Goal: Task Accomplishment & Management: Use online tool/utility

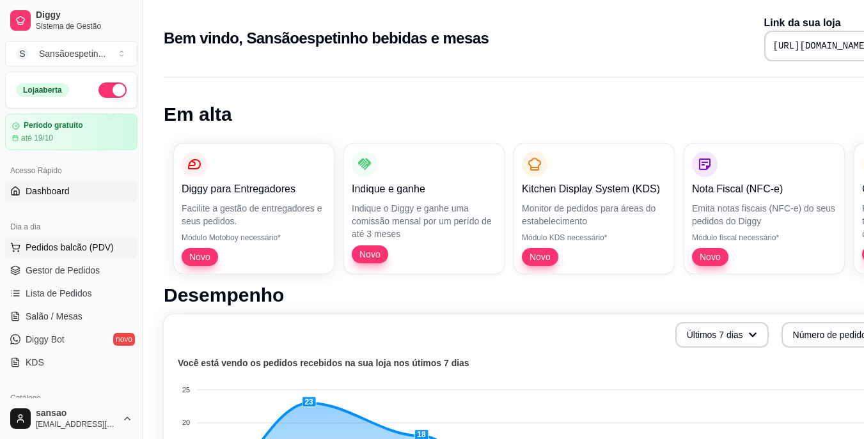
click at [75, 242] on span "Pedidos balcão (PDV)" at bounding box center [70, 247] width 88 height 13
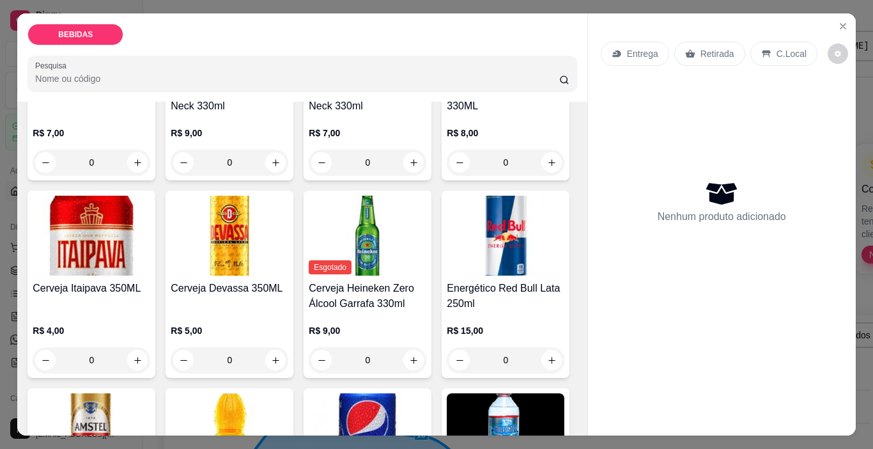
scroll to position [256, 0]
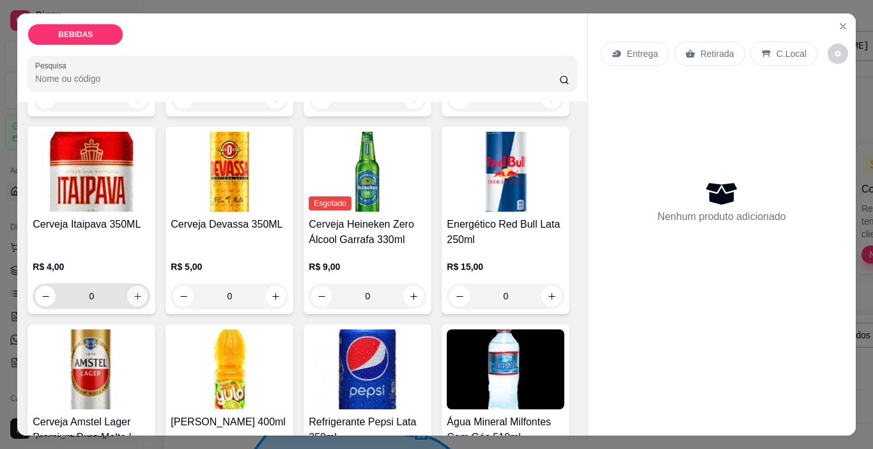
click at [143, 292] on icon "increase-product-quantity" at bounding box center [138, 297] width 10 height 10
type input "1"
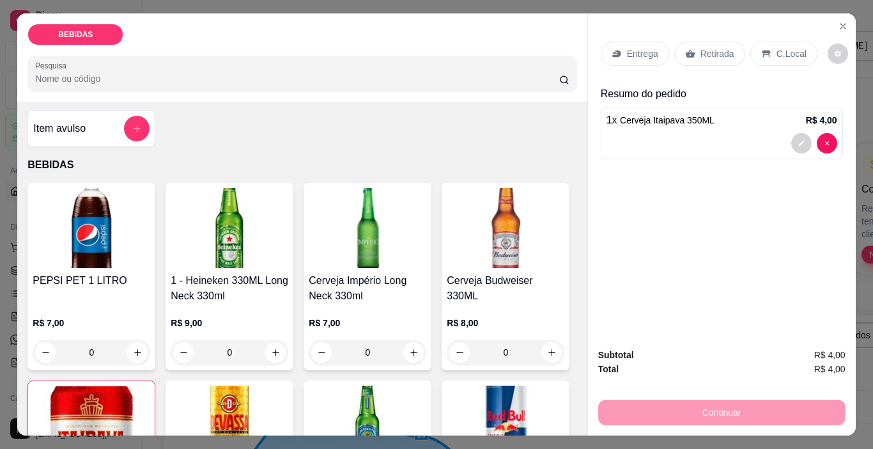
scroll to position [0, 0]
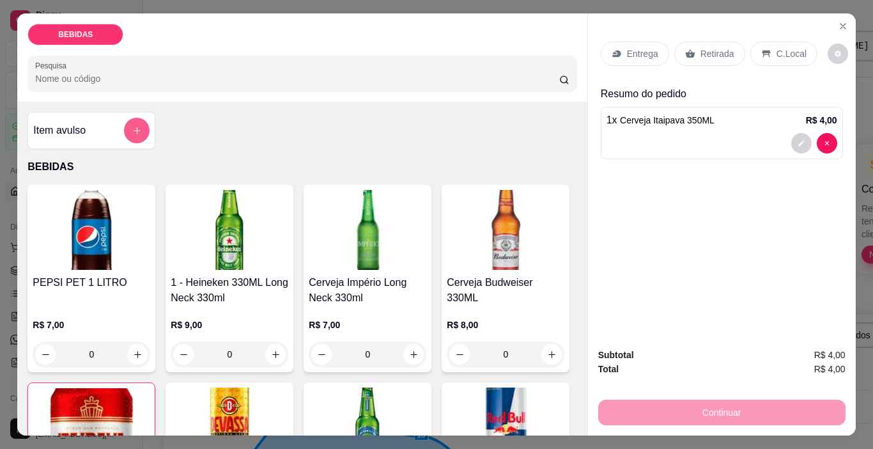
click at [125, 128] on button "add-separate-item" at bounding box center [137, 131] width 26 height 26
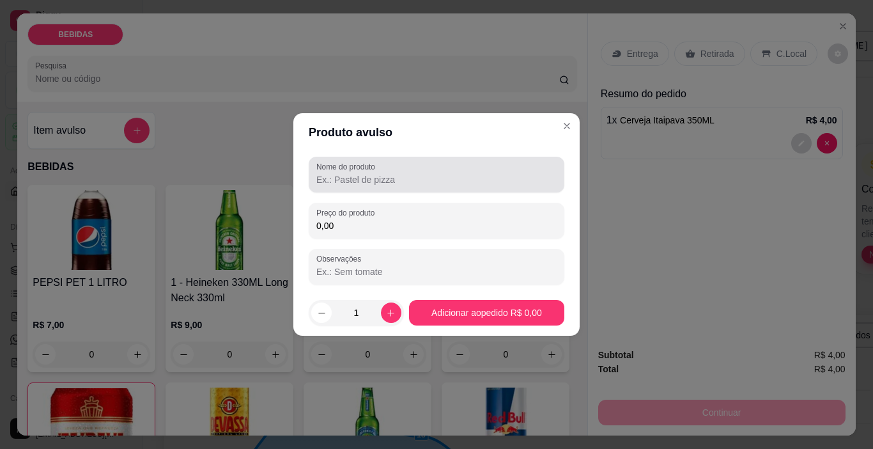
click at [356, 173] on input "Nome do produto" at bounding box center [436, 179] width 240 height 13
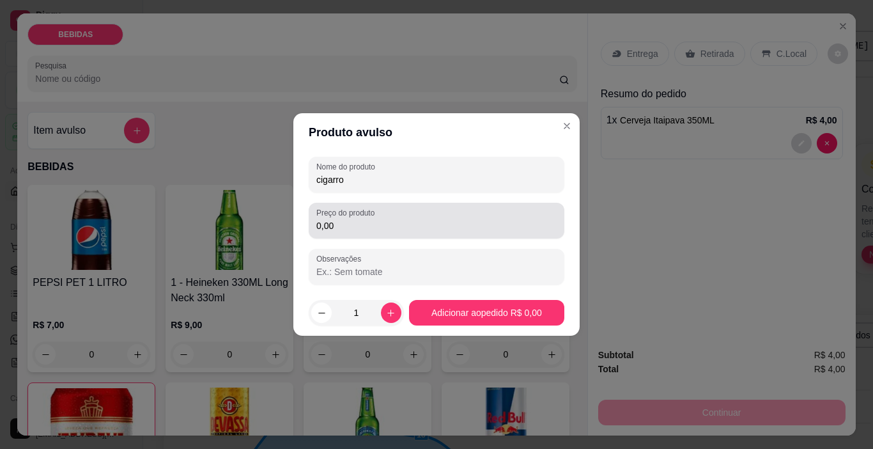
type input "cigarro"
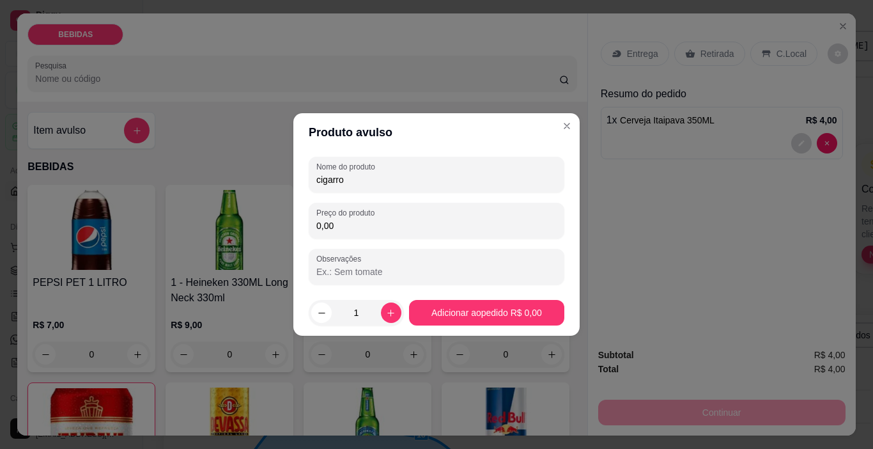
click at [375, 227] on input "0,00" at bounding box center [436, 225] width 240 height 13
type input "1,00"
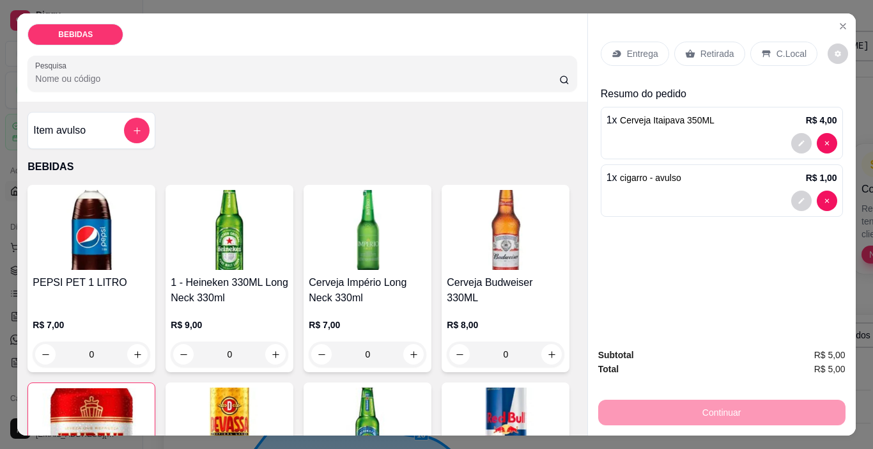
click at [701, 52] on p "Retirada" at bounding box center [718, 53] width 34 height 13
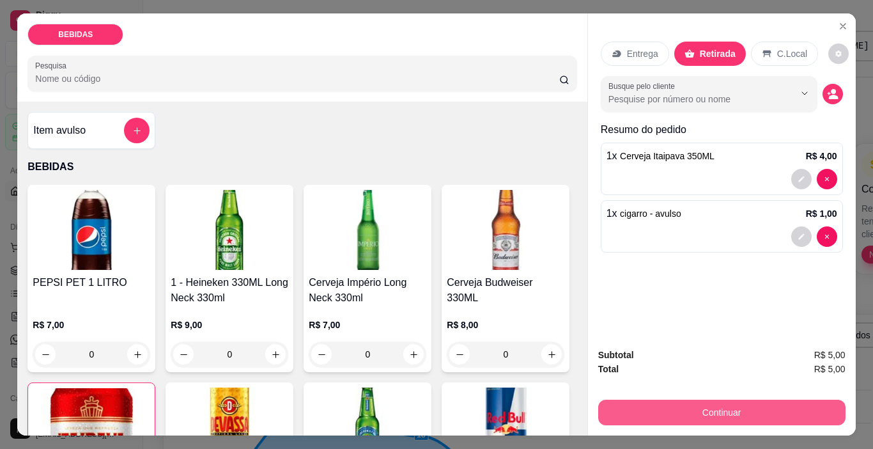
click at [699, 405] on button "Continuar" at bounding box center [721, 413] width 247 height 26
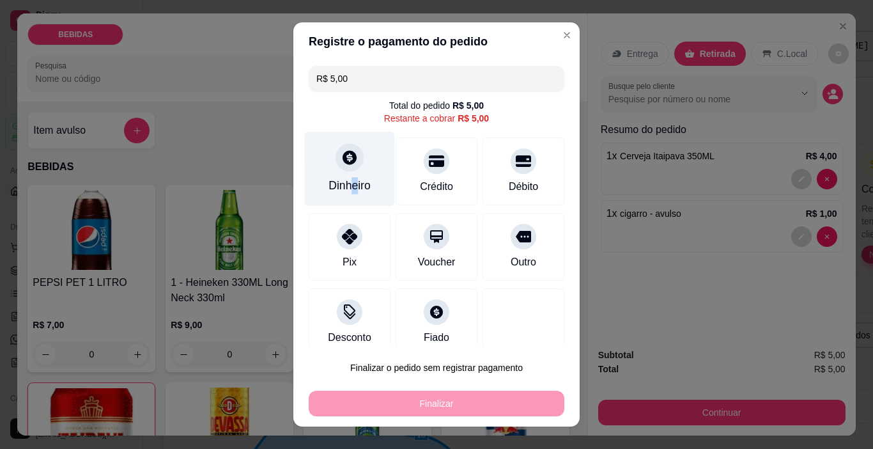
click at [348, 187] on div "Dinheiro" at bounding box center [350, 185] width 42 height 17
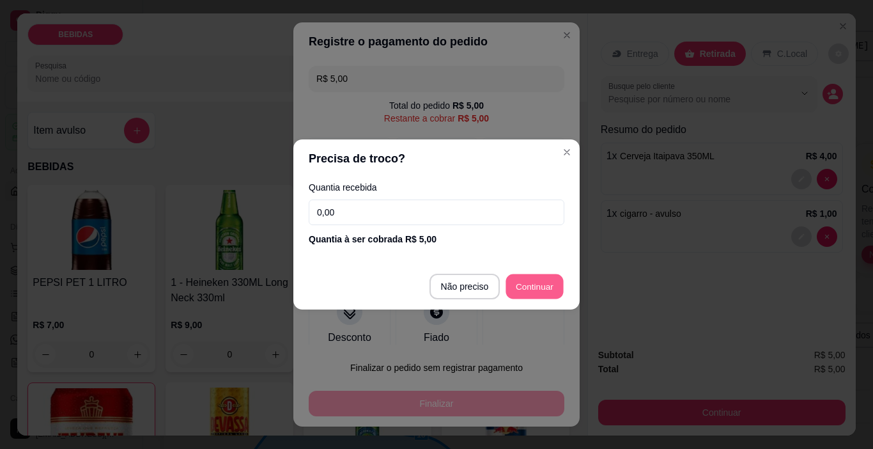
type input "R$ 0,00"
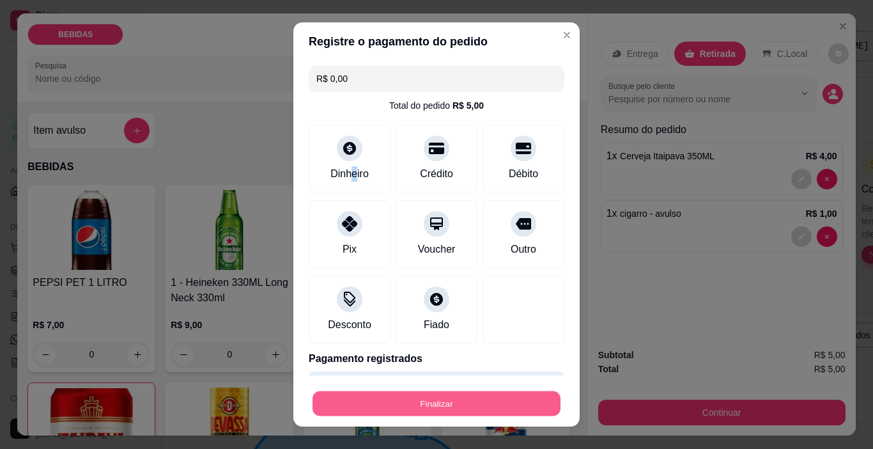
click at [484, 409] on button "Finalizar" at bounding box center [437, 403] width 248 height 25
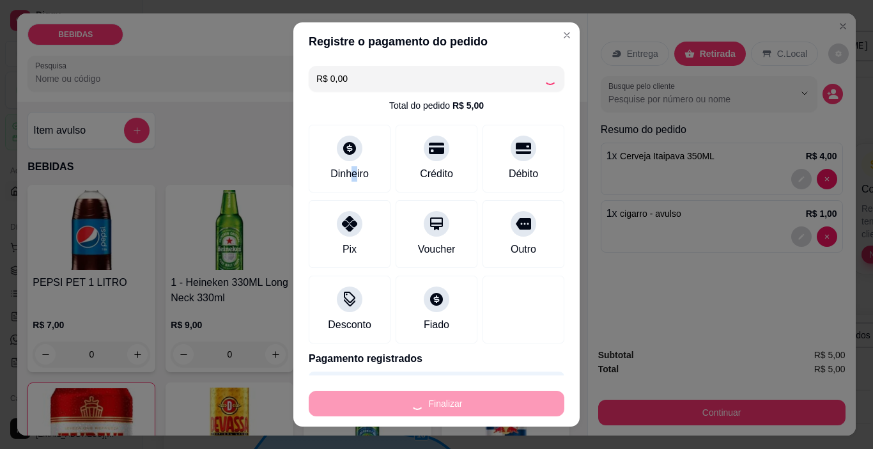
type input "0"
type input "-R$ 5,00"
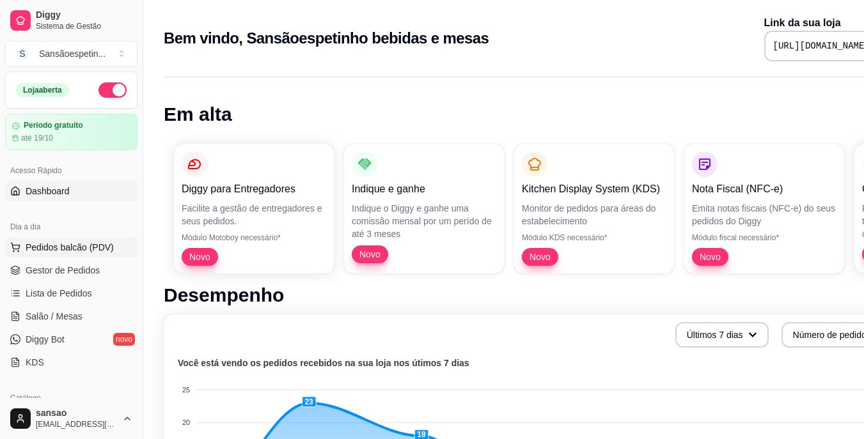
click at [63, 247] on span "Pedidos balcão (PDV)" at bounding box center [70, 247] width 88 height 13
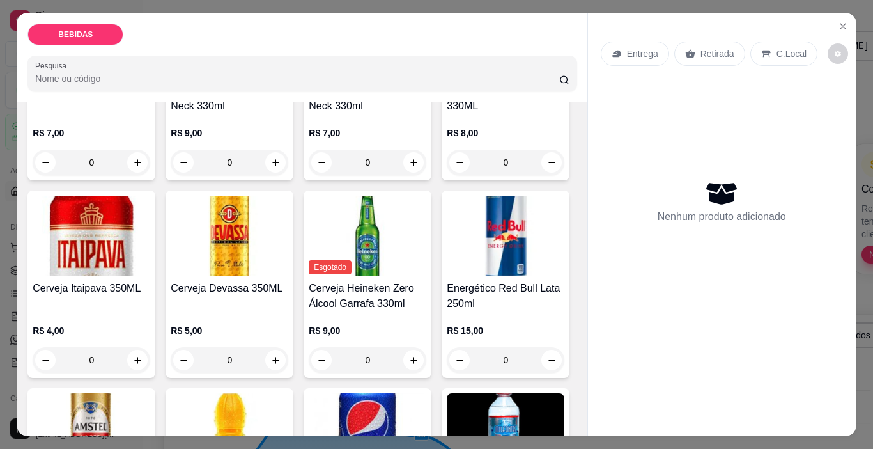
scroll to position [256, 0]
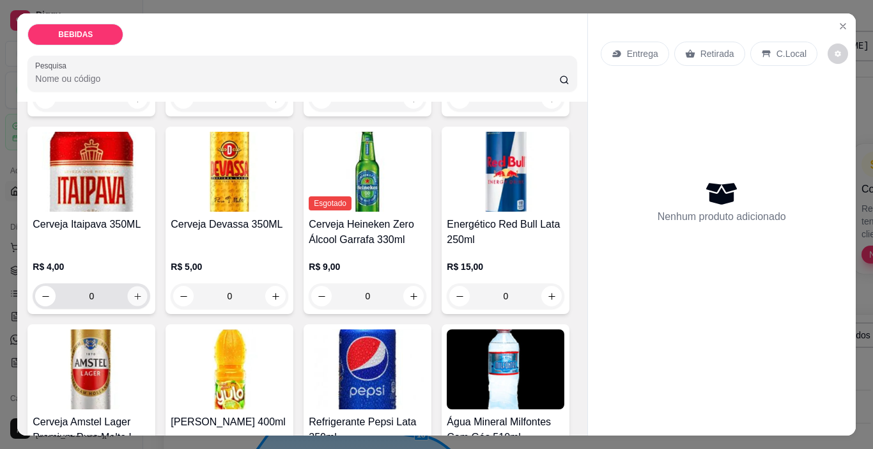
click at [143, 292] on icon "increase-product-quantity" at bounding box center [138, 297] width 10 height 10
type input "1"
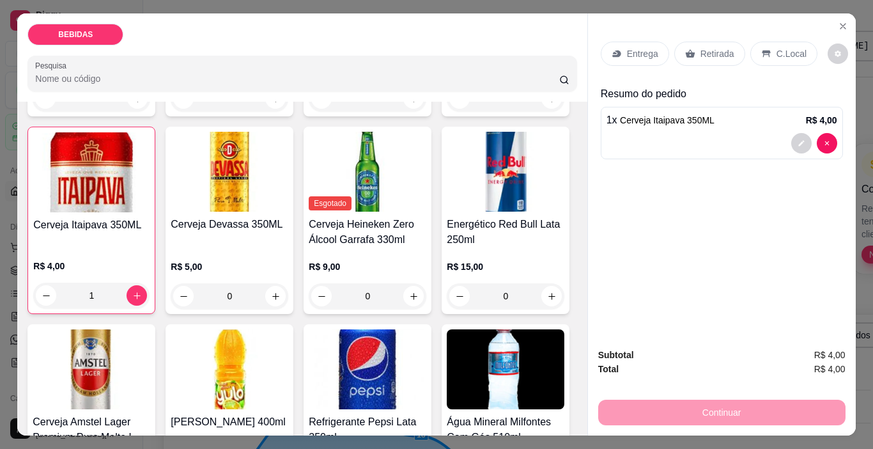
click at [692, 53] on div "Retirada" at bounding box center [710, 54] width 71 height 24
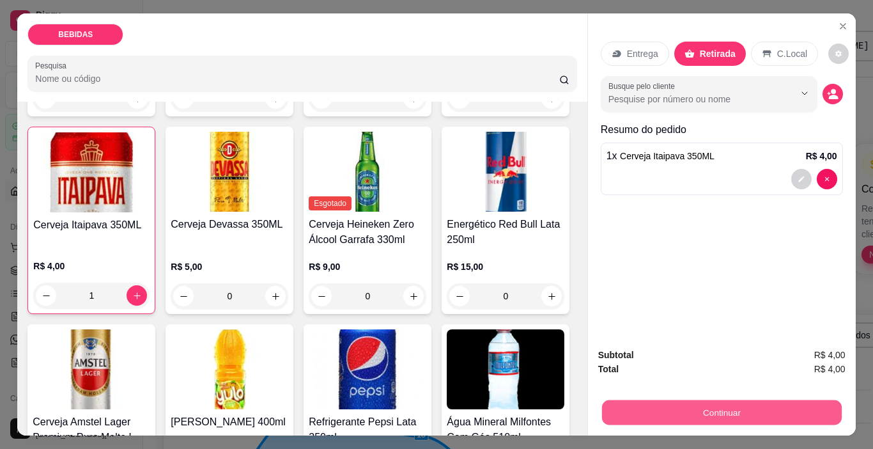
click at [717, 412] on button "Continuar" at bounding box center [722, 412] width 240 height 25
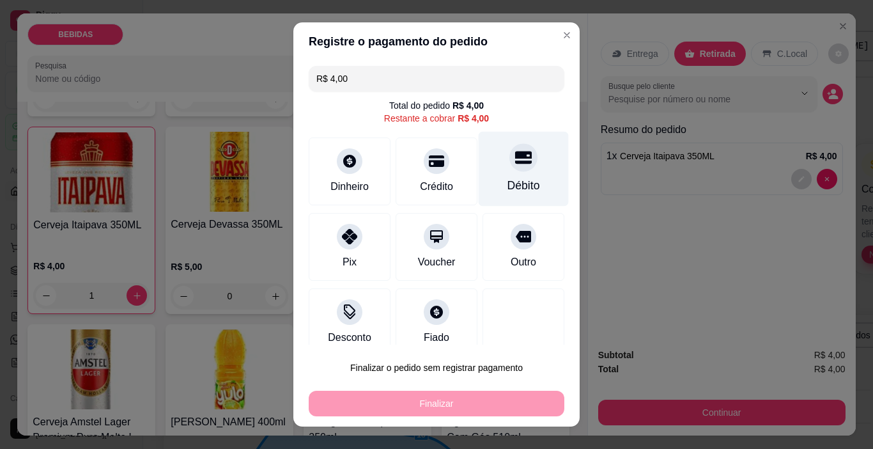
click at [526, 189] on div "Débito" at bounding box center [524, 169] width 90 height 75
type input "R$ 0,00"
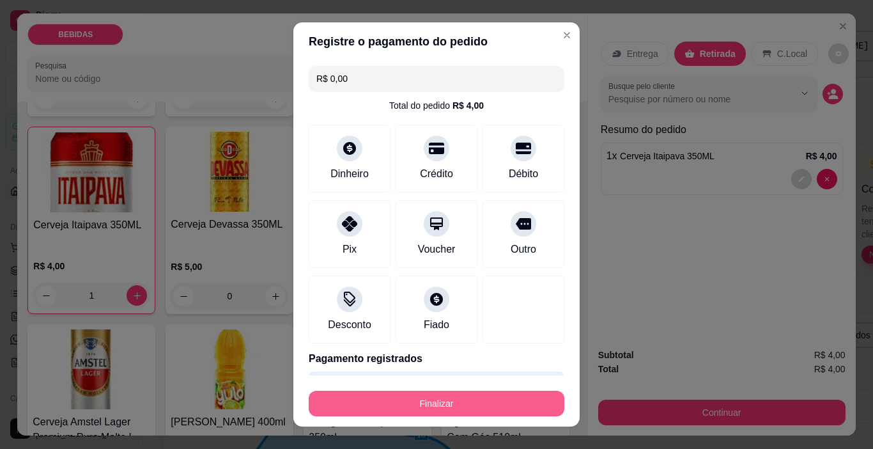
click at [442, 407] on button "Finalizar" at bounding box center [437, 404] width 256 height 26
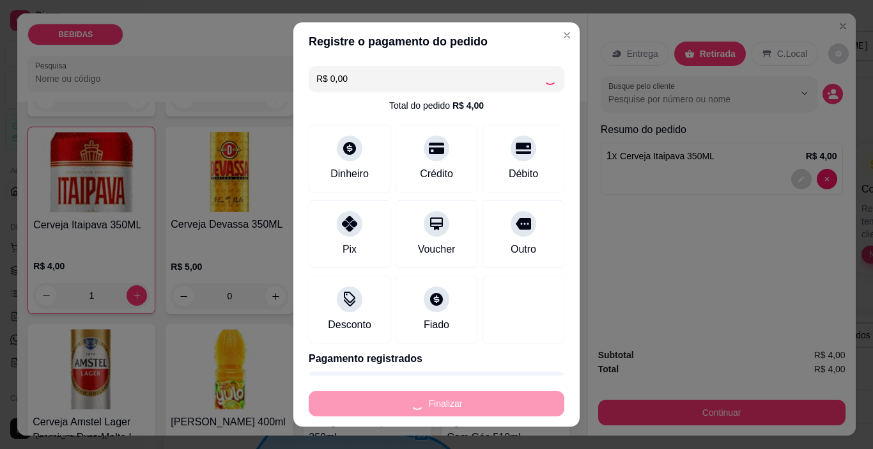
type input "0"
type input "-R$ 4,00"
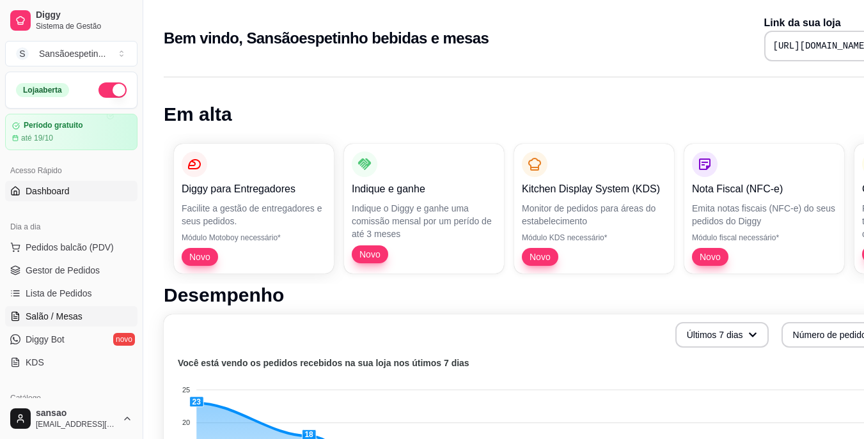
click at [81, 314] on link "Salão / Mesas" at bounding box center [71, 316] width 132 height 20
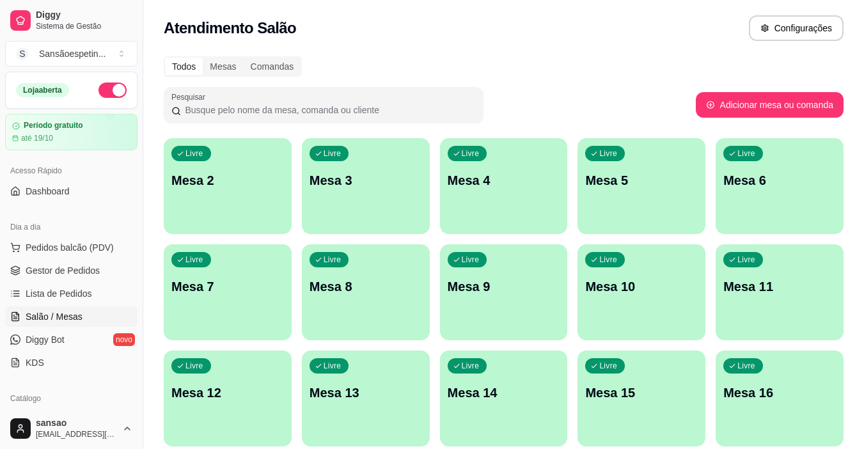
click at [215, 185] on p "Mesa 2" at bounding box center [227, 180] width 113 height 18
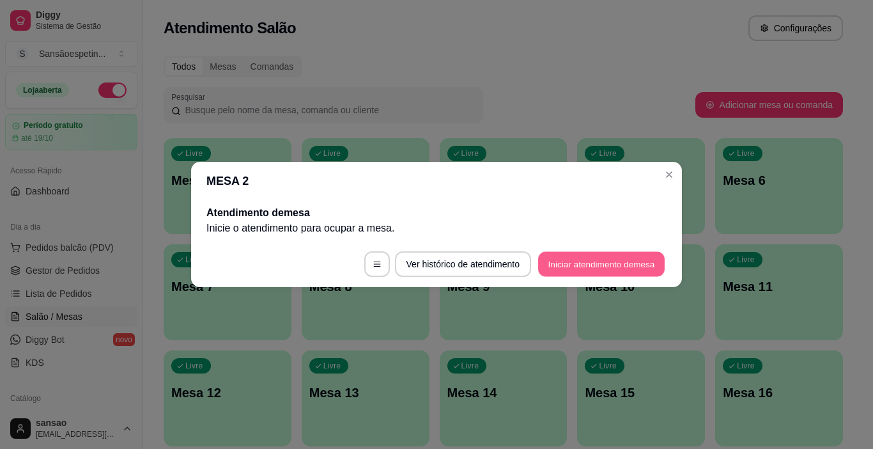
click at [558, 253] on button "Iniciar atendimento de mesa" at bounding box center [601, 264] width 127 height 25
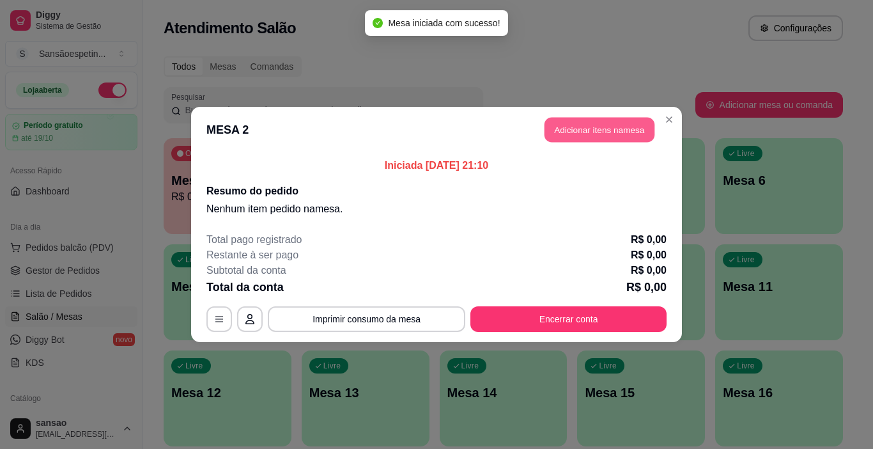
click at [614, 127] on button "Adicionar itens na mesa" at bounding box center [600, 130] width 110 height 25
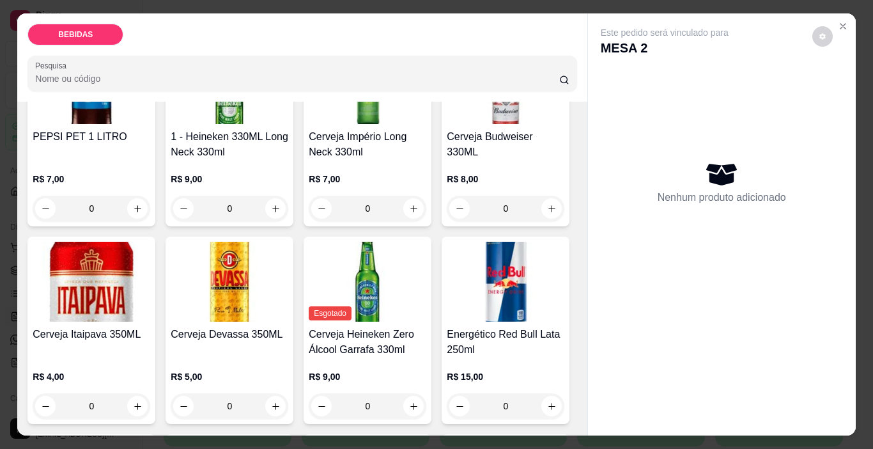
scroll to position [256, 0]
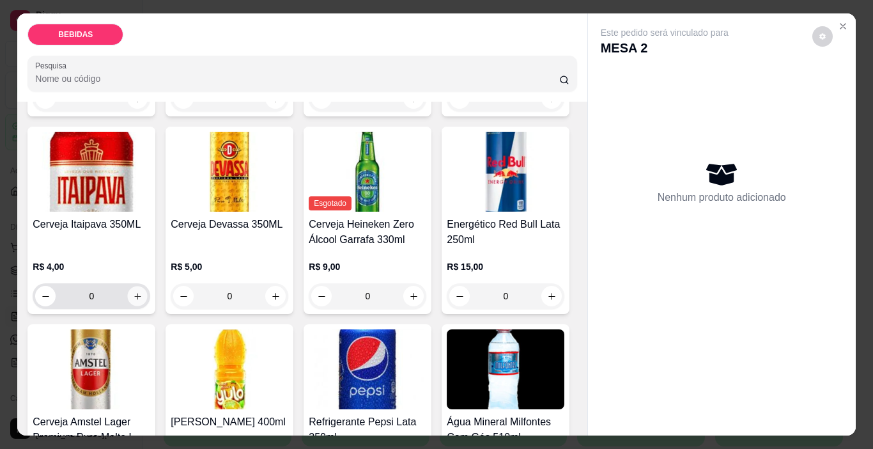
click at [143, 292] on icon "increase-product-quantity" at bounding box center [138, 297] width 10 height 10
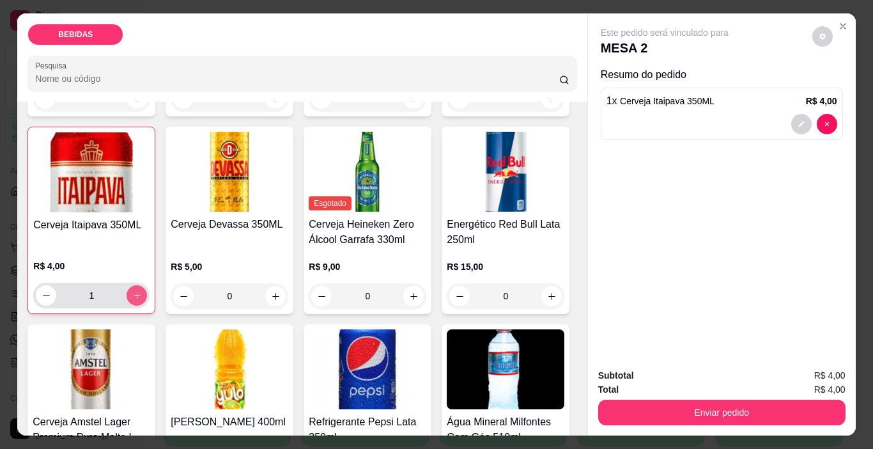
click at [142, 291] on icon "increase-product-quantity" at bounding box center [137, 296] width 10 height 10
type input "4"
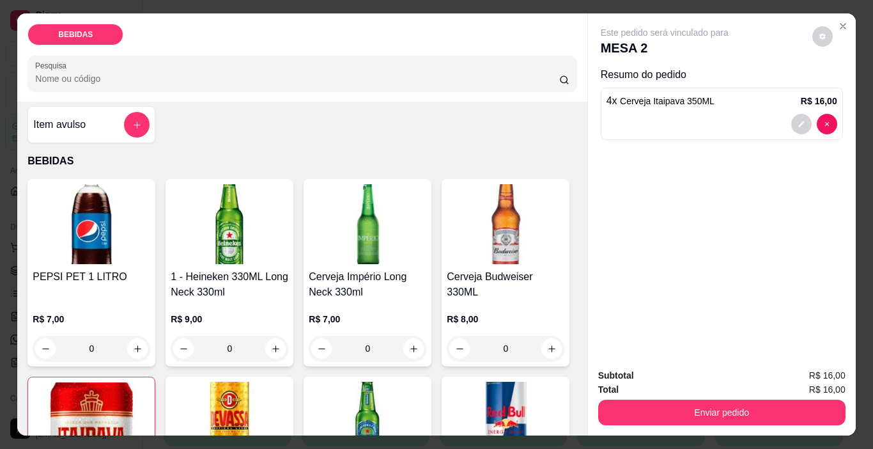
scroll to position [0, 0]
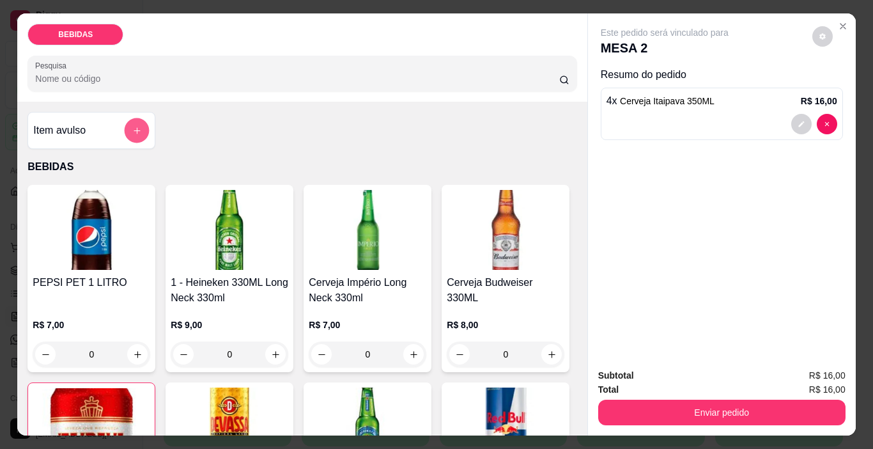
click at [139, 118] on button "add-separate-item" at bounding box center [137, 130] width 25 height 25
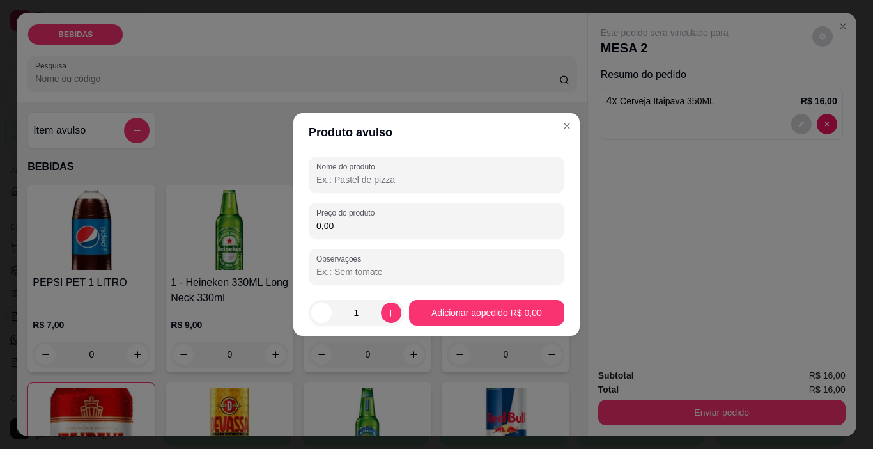
click at [358, 178] on input "Nome do produto" at bounding box center [436, 179] width 240 height 13
type input "r"
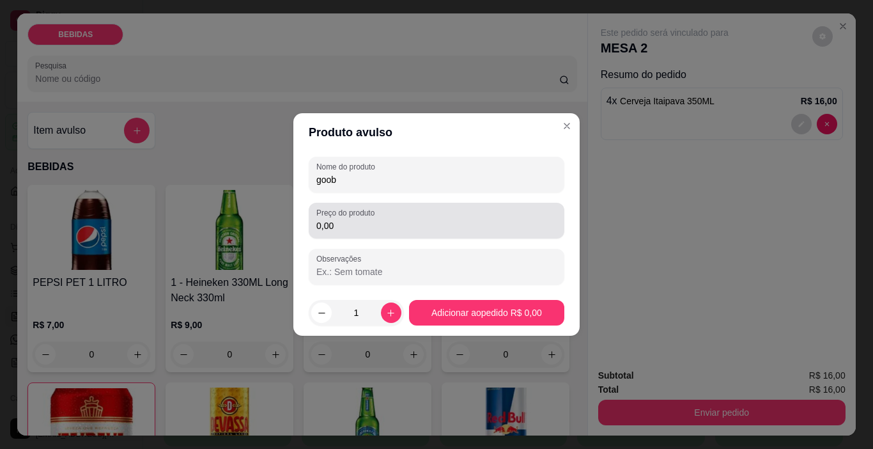
type input "goob"
click at [389, 219] on div "0,00" at bounding box center [436, 221] width 240 height 26
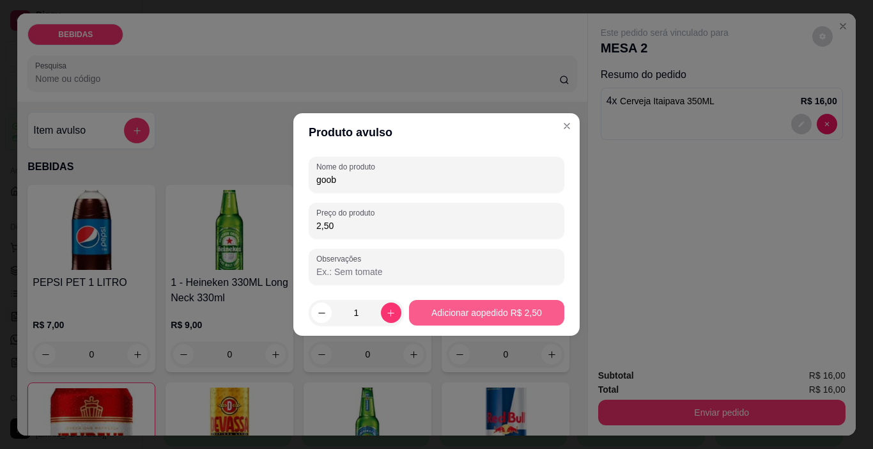
type input "2,50"
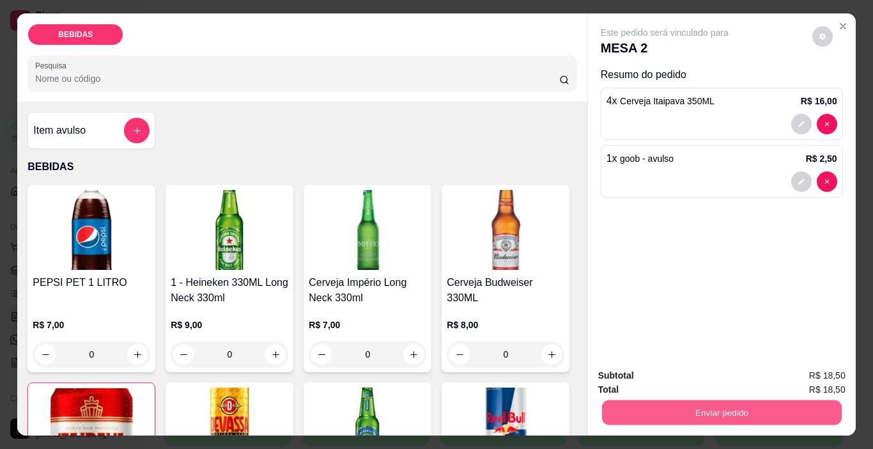
click at [687, 407] on button "Enviar pedido" at bounding box center [722, 412] width 240 height 25
click at [845, 364] on button "Enviar pedido" at bounding box center [812, 376] width 70 height 24
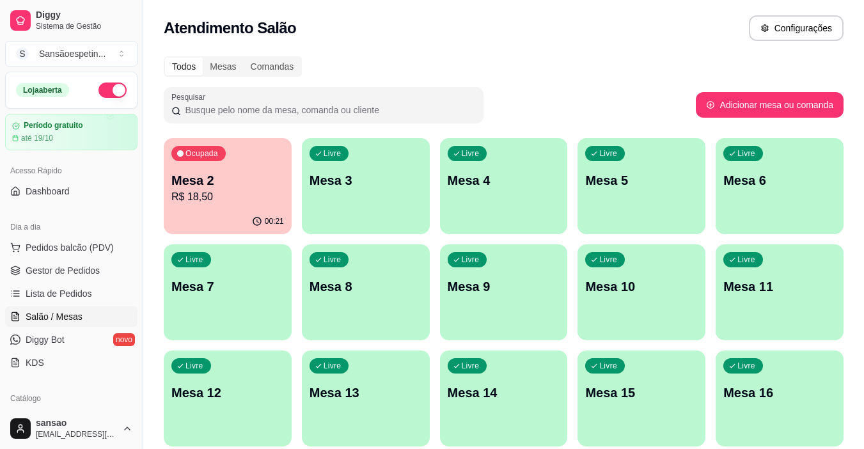
click at [248, 159] on div "Ocupada Mesa 2 R$ 18,50" at bounding box center [228, 173] width 128 height 71
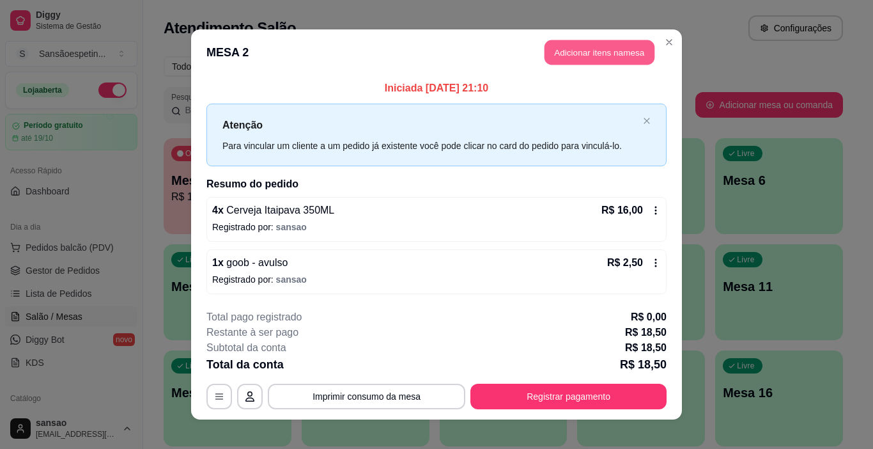
click at [595, 52] on button "Adicionar itens na mesa" at bounding box center [600, 52] width 110 height 25
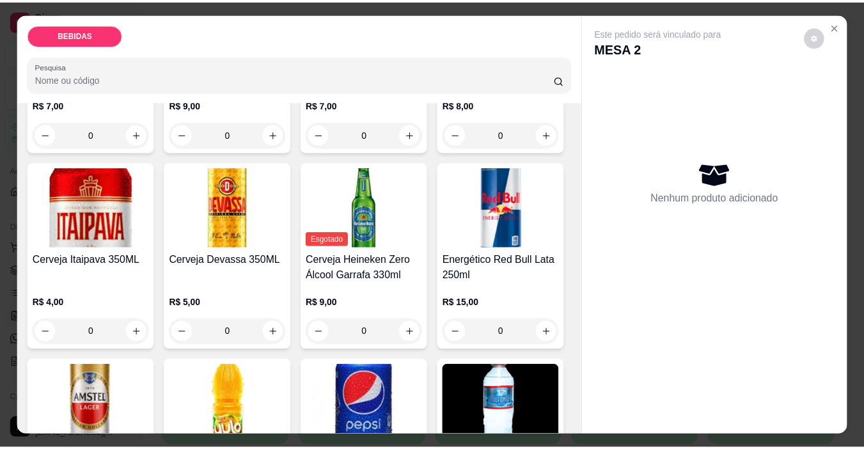
scroll to position [256, 0]
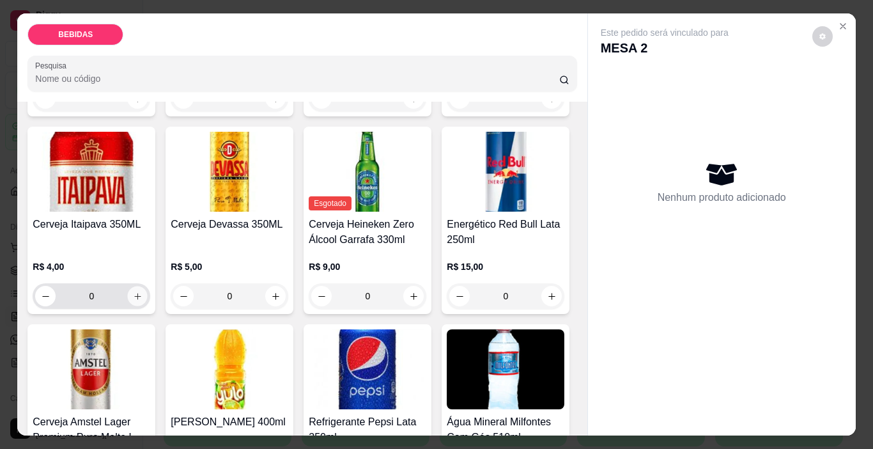
click at [143, 292] on icon "increase-product-quantity" at bounding box center [138, 297] width 10 height 10
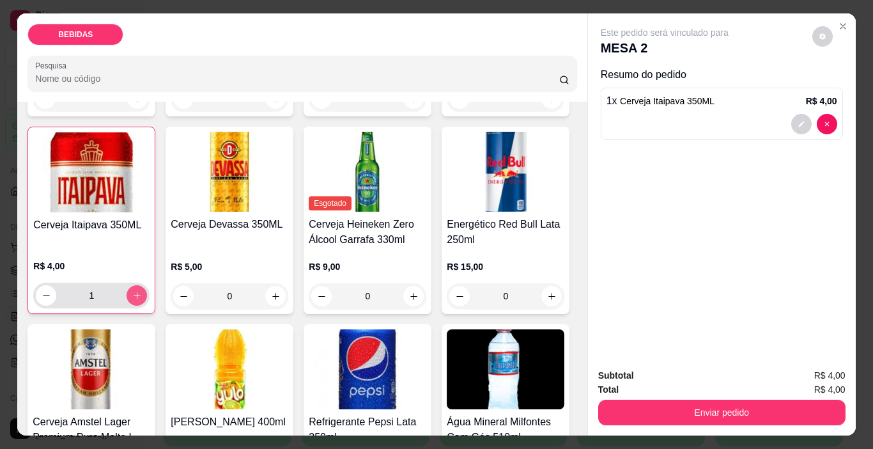
click at [142, 291] on icon "increase-product-quantity" at bounding box center [137, 296] width 10 height 10
type input "4"
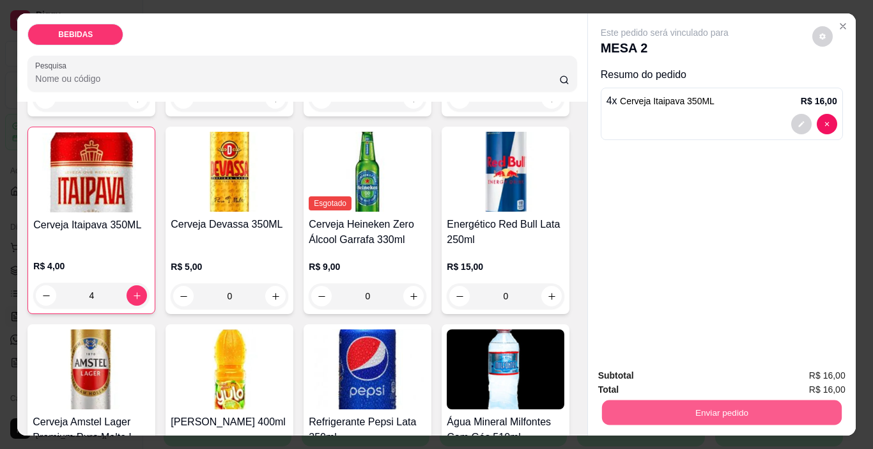
click at [626, 412] on button "Enviar pedido" at bounding box center [722, 412] width 240 height 25
click at [817, 382] on button "Enviar pedido" at bounding box center [812, 376] width 70 height 24
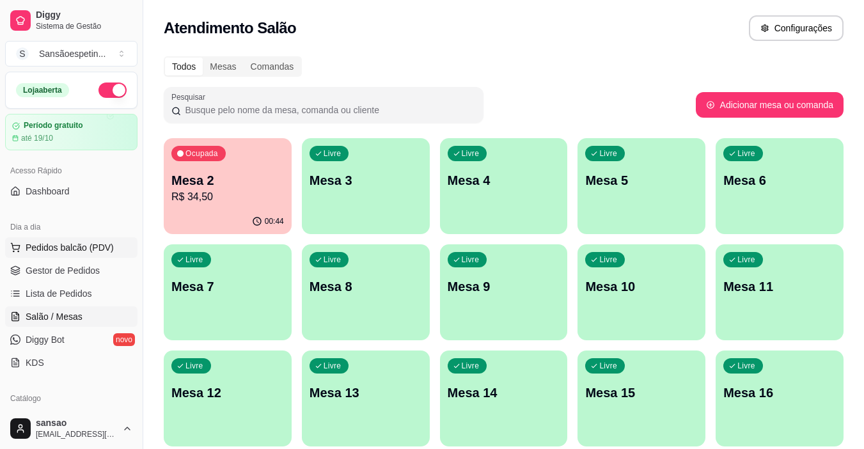
click at [38, 245] on span "Pedidos balcão (PDV)" at bounding box center [70, 247] width 88 height 13
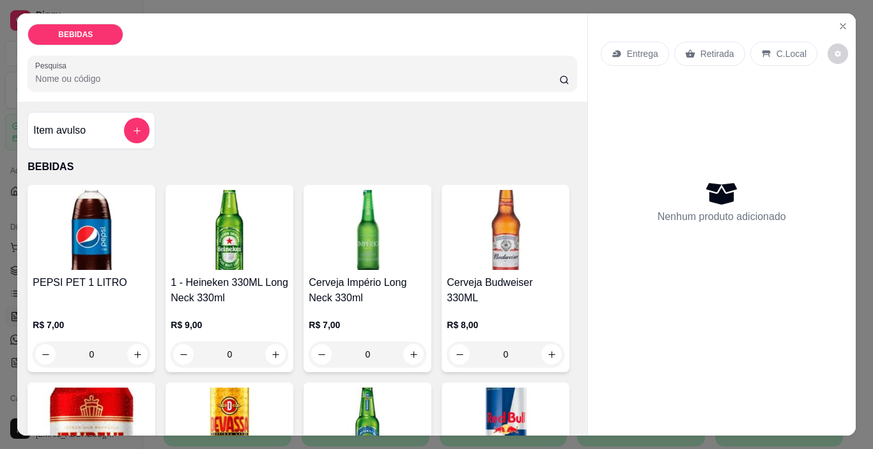
click at [90, 233] on img at bounding box center [92, 230] width 118 height 80
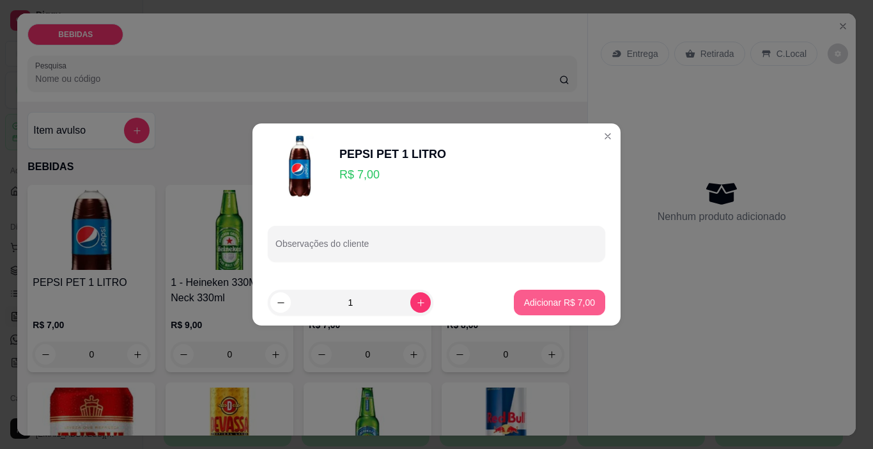
click at [524, 299] on p "Adicionar R$ 7,00" at bounding box center [559, 302] width 71 height 13
type input "1"
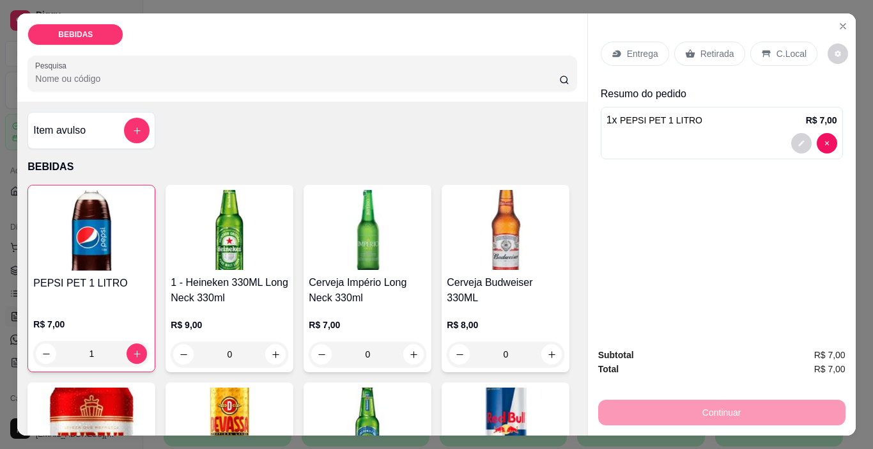
click at [704, 47] on p "Retirada" at bounding box center [718, 53] width 34 height 13
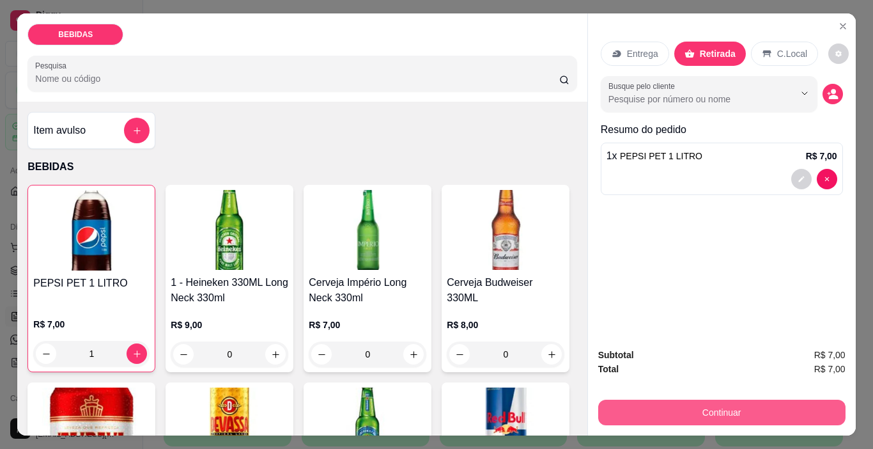
click at [644, 408] on button "Continuar" at bounding box center [721, 413] width 247 height 26
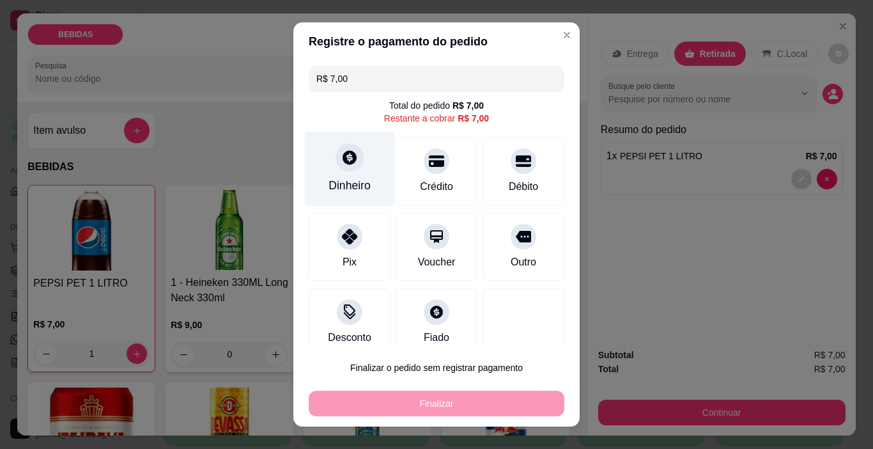
click at [346, 176] on div "Dinheiro" at bounding box center [350, 169] width 90 height 75
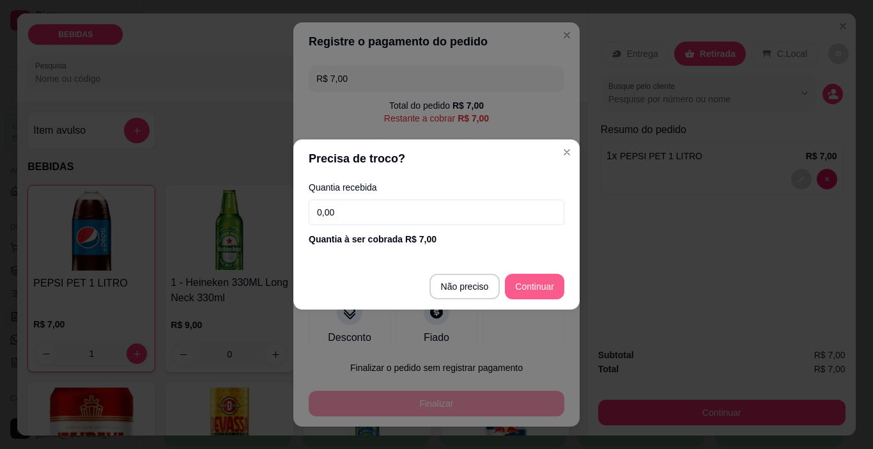
type input "R$ 0,00"
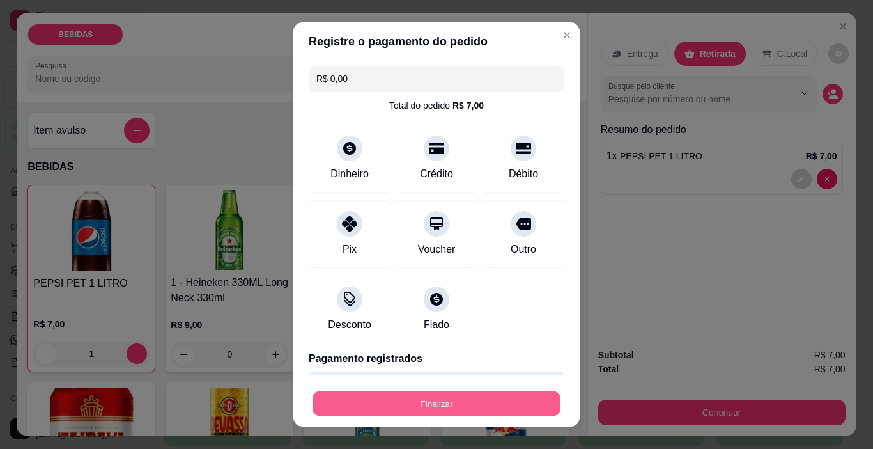
click at [465, 410] on button "Finalizar" at bounding box center [437, 403] width 248 height 25
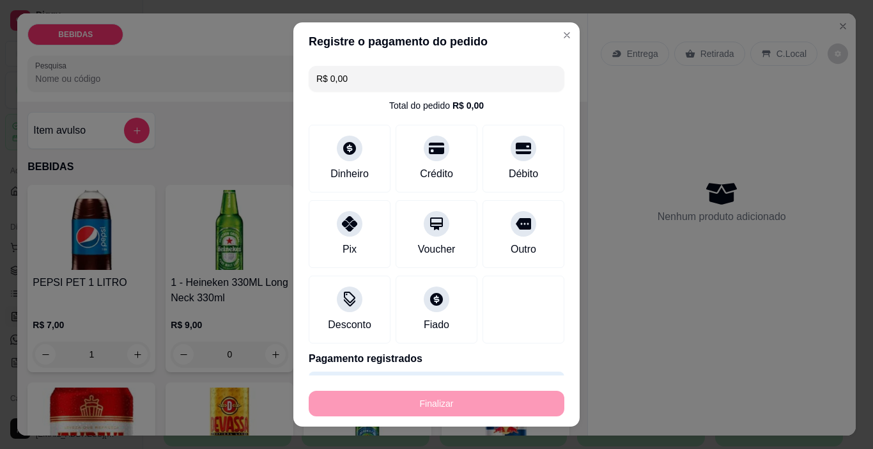
type input "0"
type input "-R$ 7,00"
